Goal: Check status: Check status

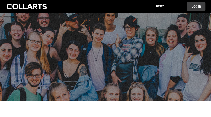
scroll to position [24, 0]
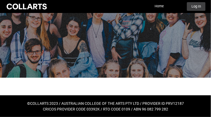
click at [160, 4] on link "Home" at bounding box center [159, 6] width 12 height 8
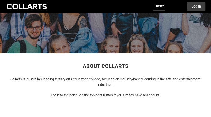
scroll to position [98, 0]
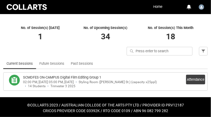
scroll to position [115, 0]
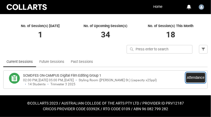
click at [200, 76] on button "Attendance" at bounding box center [195, 78] width 19 height 10
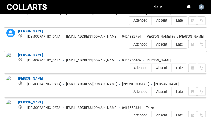
scroll to position [457, 0]
